Goal: Complete application form: Complete application form

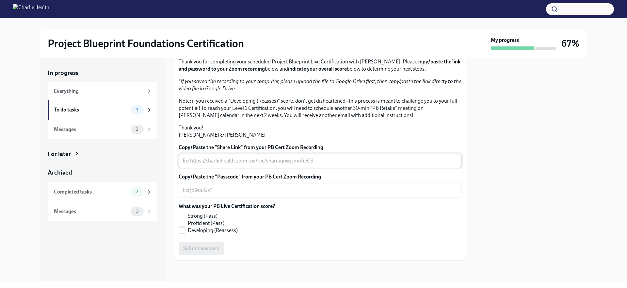
scroll to position [127, 0]
click at [258, 163] on textarea "Copy/Paste the "Share Link" from your PB Cert Zoom Recording" at bounding box center [320, 161] width 275 height 8
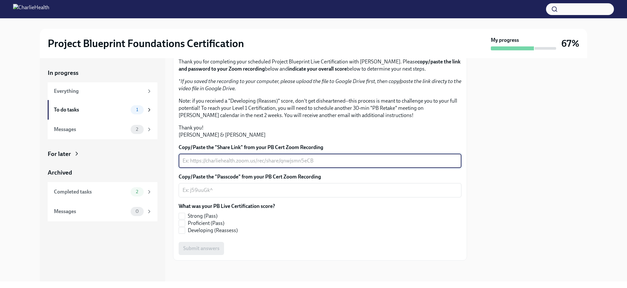
paste textarea "[URL][DOMAIN_NAME]"
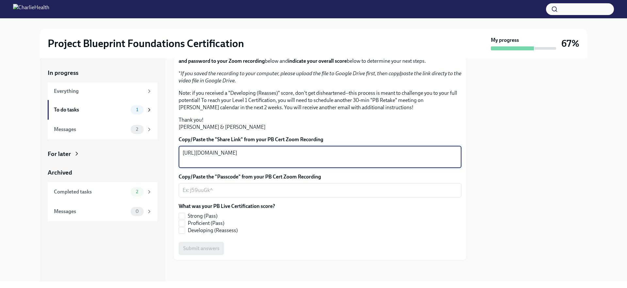
type textarea "[URL][DOMAIN_NAME]"
click at [226, 194] on textarea "Copy/Paste the "Passcode" from your PB Cert Zoom Recording" at bounding box center [320, 190] width 275 height 8
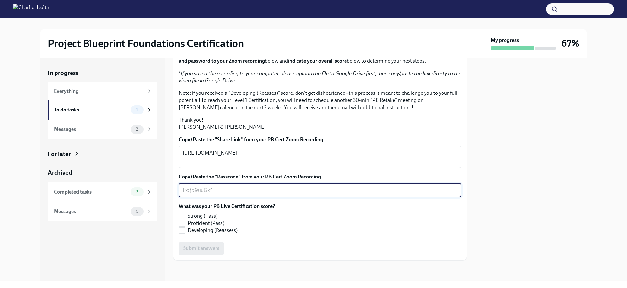
paste textarea "x86xFb*7"
type textarea "x86xFb*7"
click at [185, 220] on label "Strong (Pass)" at bounding box center [224, 215] width 91 height 7
click at [185, 219] on input "Strong (Pass)" at bounding box center [182, 216] width 6 height 6
checkbox input "true"
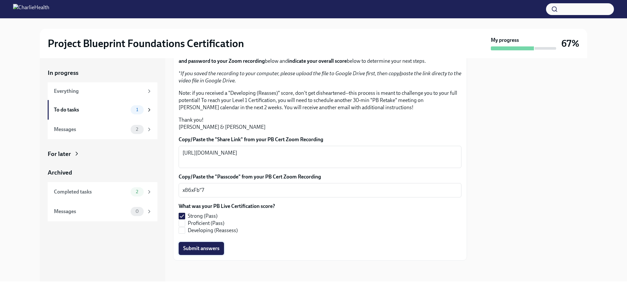
scroll to position [137, 0]
click at [216, 250] on span "Submit answers" at bounding box center [201, 248] width 36 height 7
